Goal: Transaction & Acquisition: Download file/media

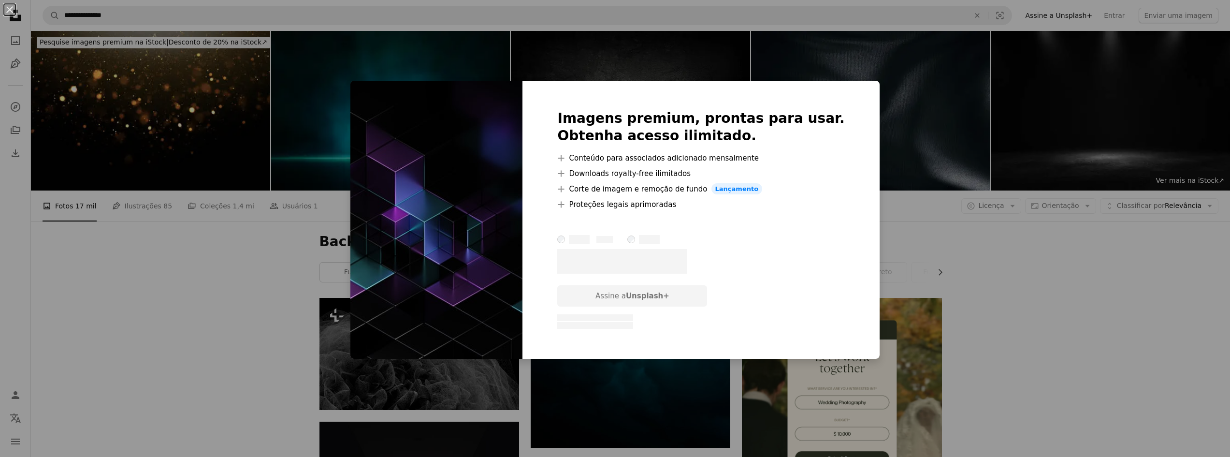
scroll to position [6390, 0]
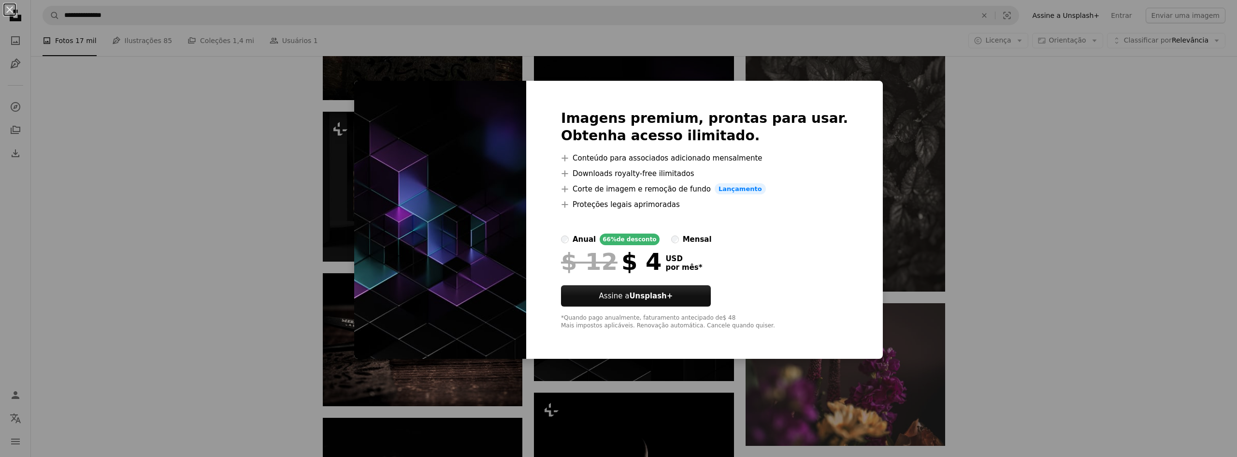
click at [978, 245] on div "An X shape Imagens premium, prontas para usar. Obtenha acesso ilimitado. A plus…" at bounding box center [618, 228] width 1237 height 457
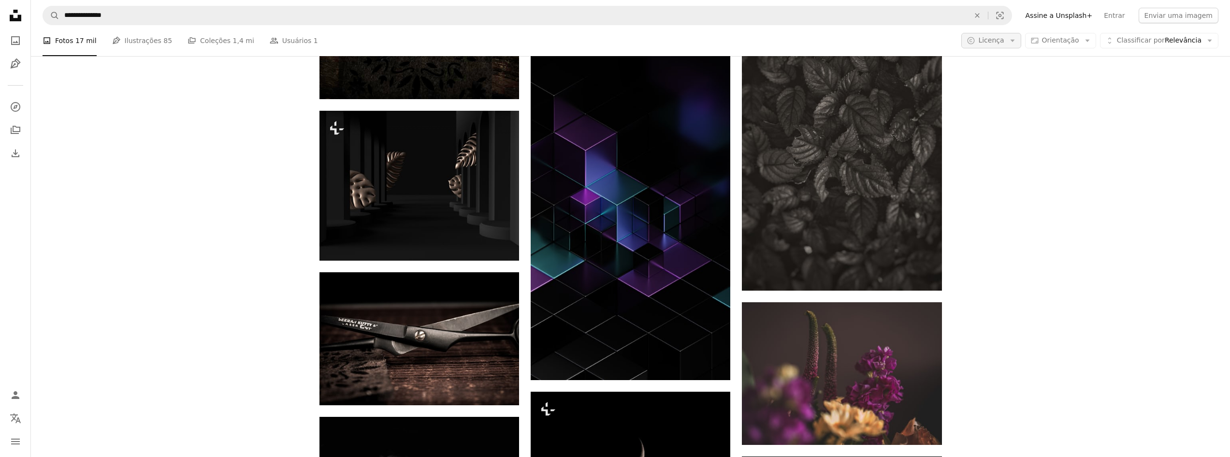
click at [1017, 38] on icon "Arrow down" at bounding box center [1012, 40] width 9 height 9
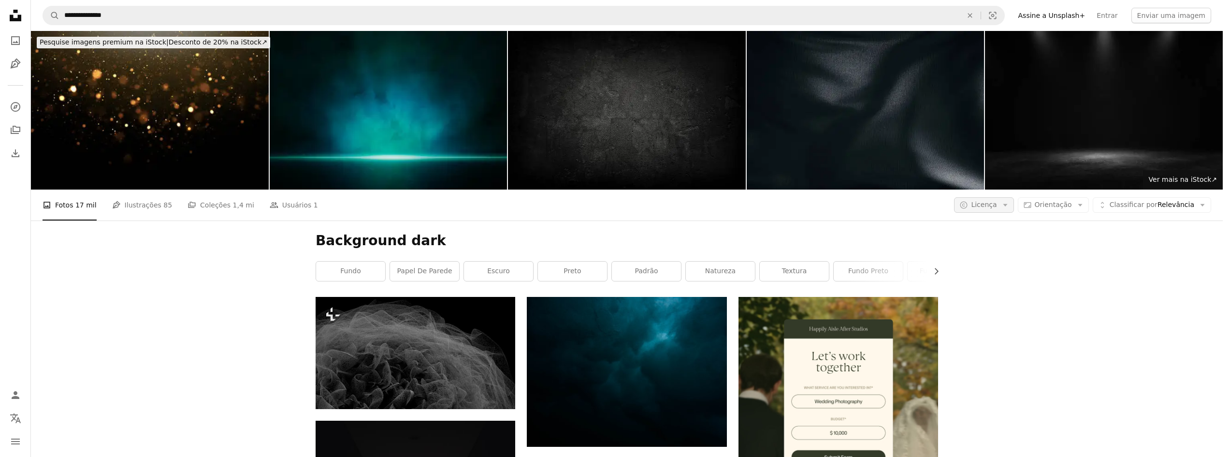
scroll to position [6390, 0]
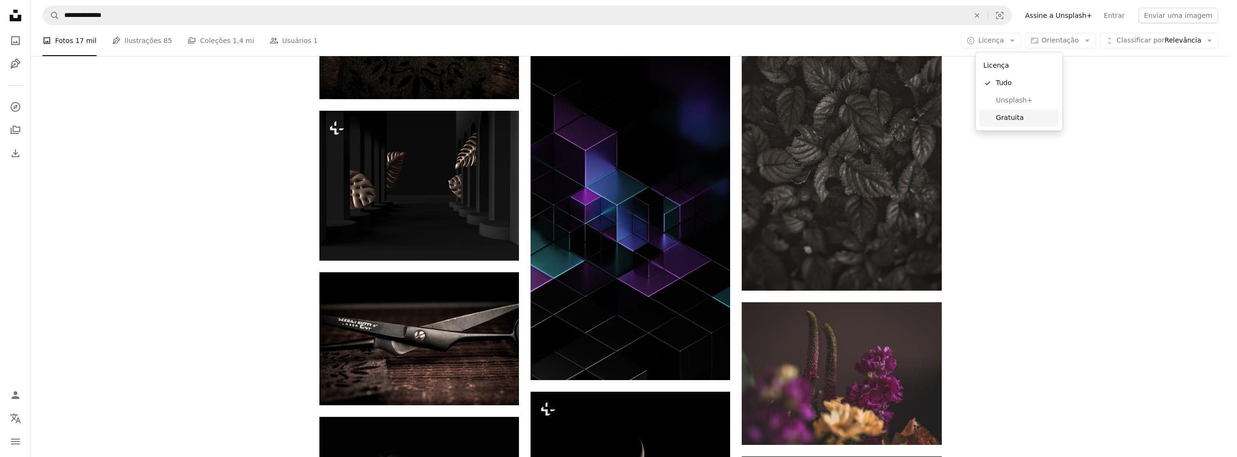
click at [1013, 117] on span "Gratuita" at bounding box center [1025, 118] width 59 height 10
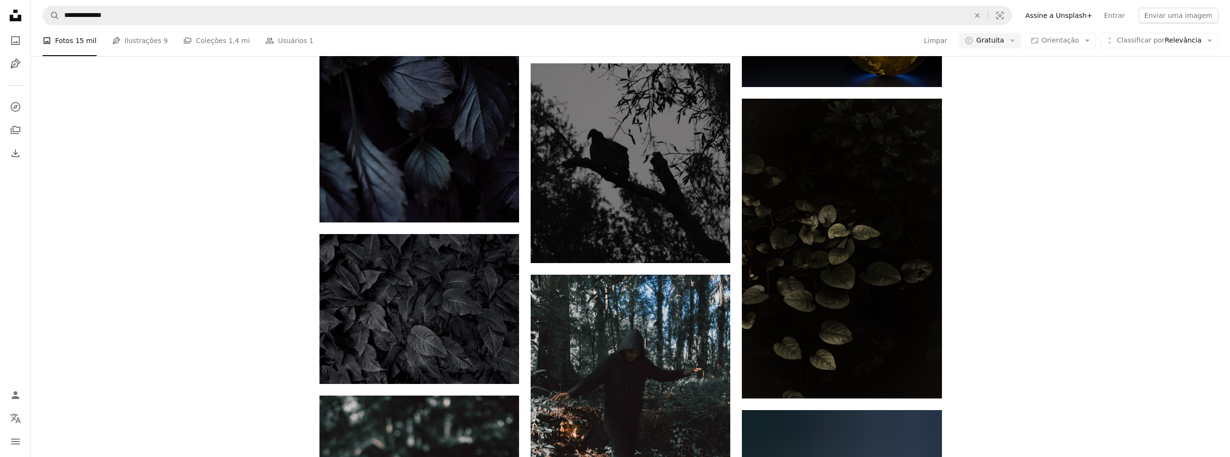
scroll to position [52327, 0]
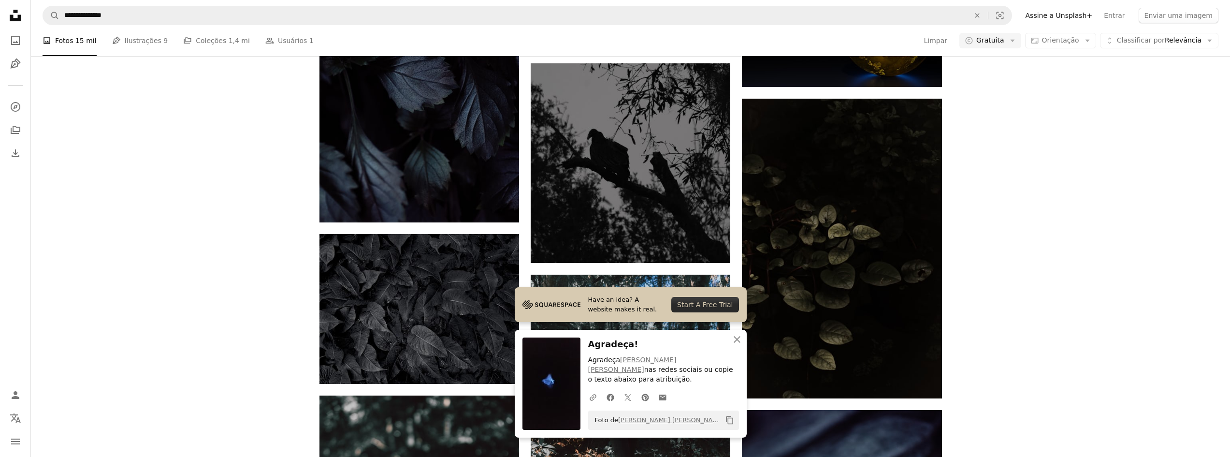
scroll to position [52665, 0]
